Goal: Navigation & Orientation: Find specific page/section

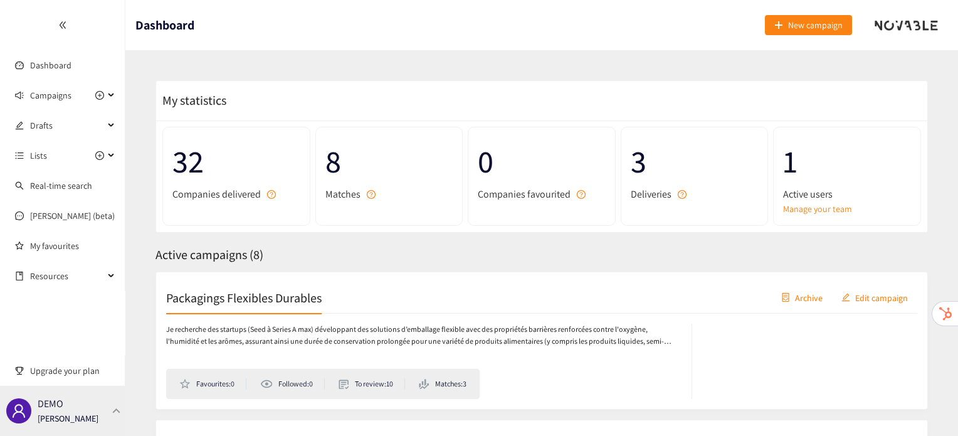
click at [83, 411] on div "DEMO [PERSON_NAME]" at bounding box center [68, 410] width 61 height 19
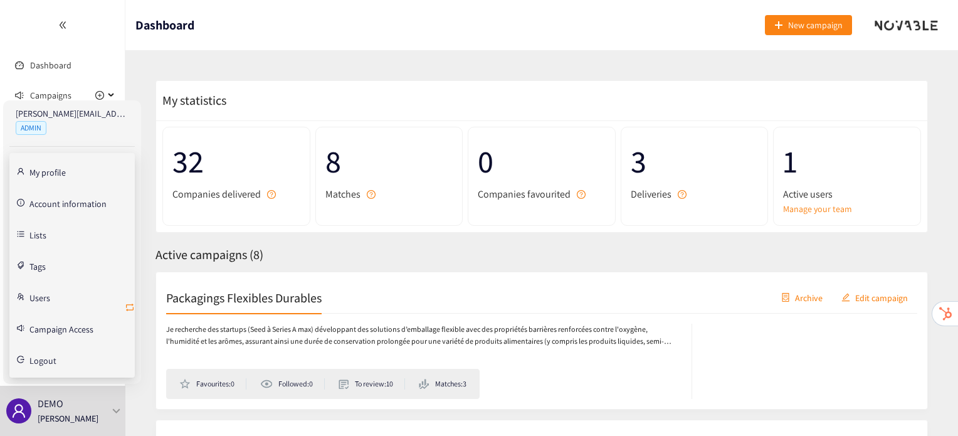
click at [132, 303] on icon "retweet" at bounding box center [130, 307] width 10 height 10
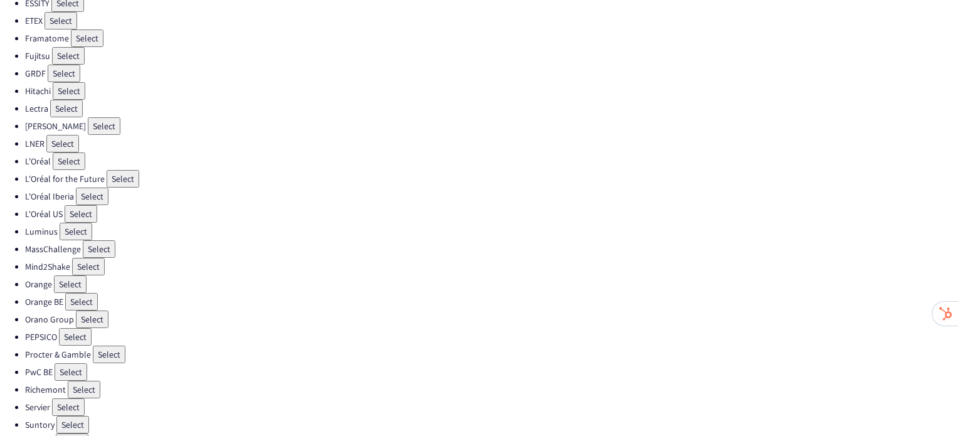
scroll to position [354, 0]
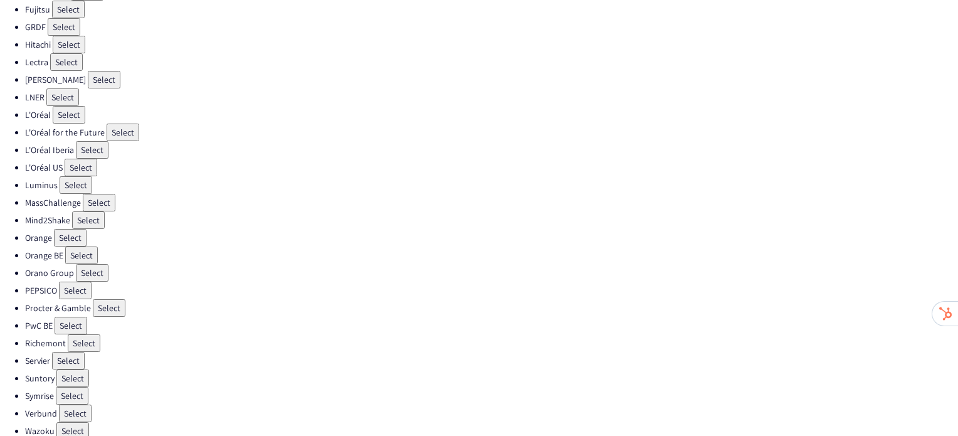
click at [112, 299] on button "Select" at bounding box center [109, 308] width 33 height 18
